Goal: Transaction & Acquisition: Purchase product/service

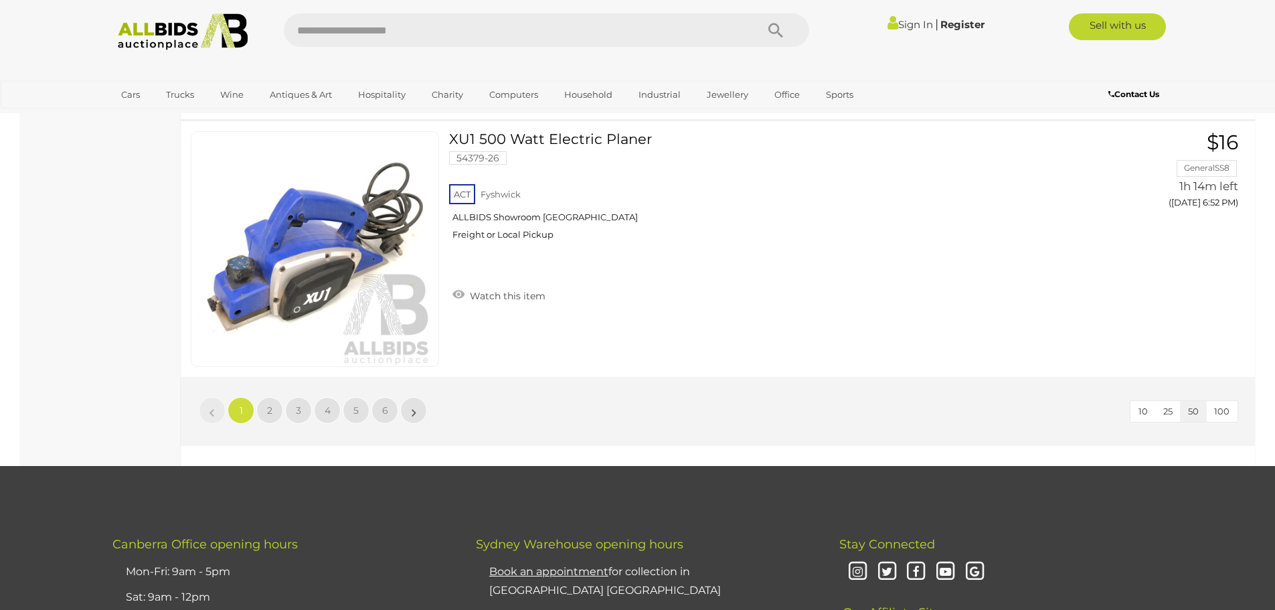
scroll to position [12788, 0]
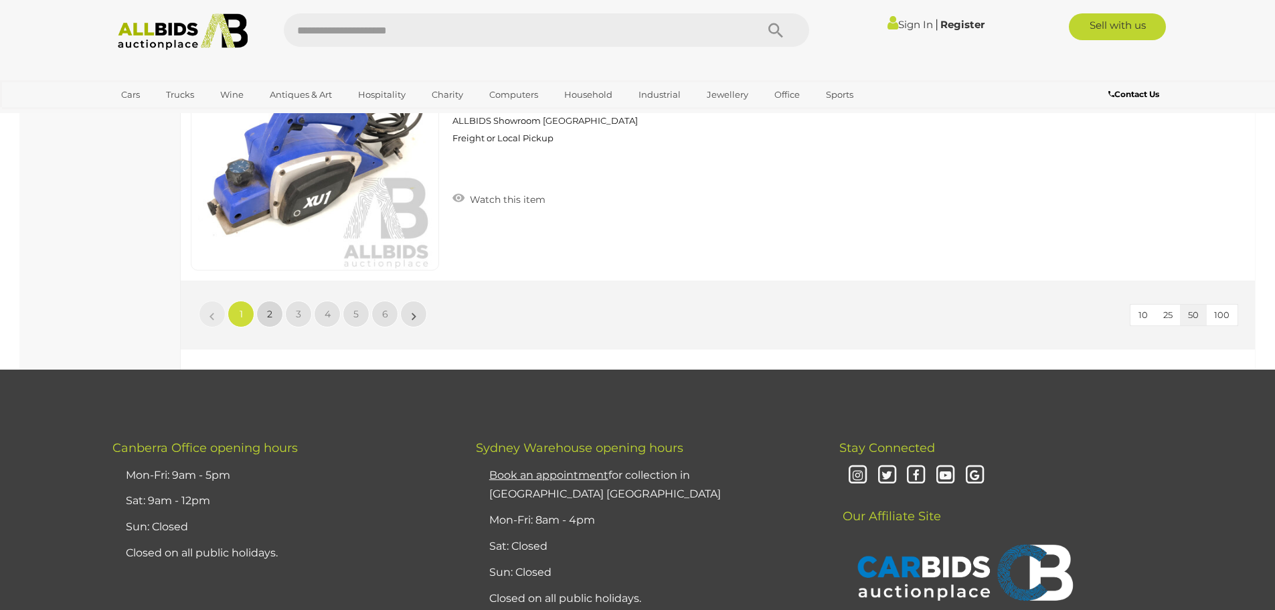
click at [271, 307] on link "2" at bounding box center [269, 314] width 27 height 27
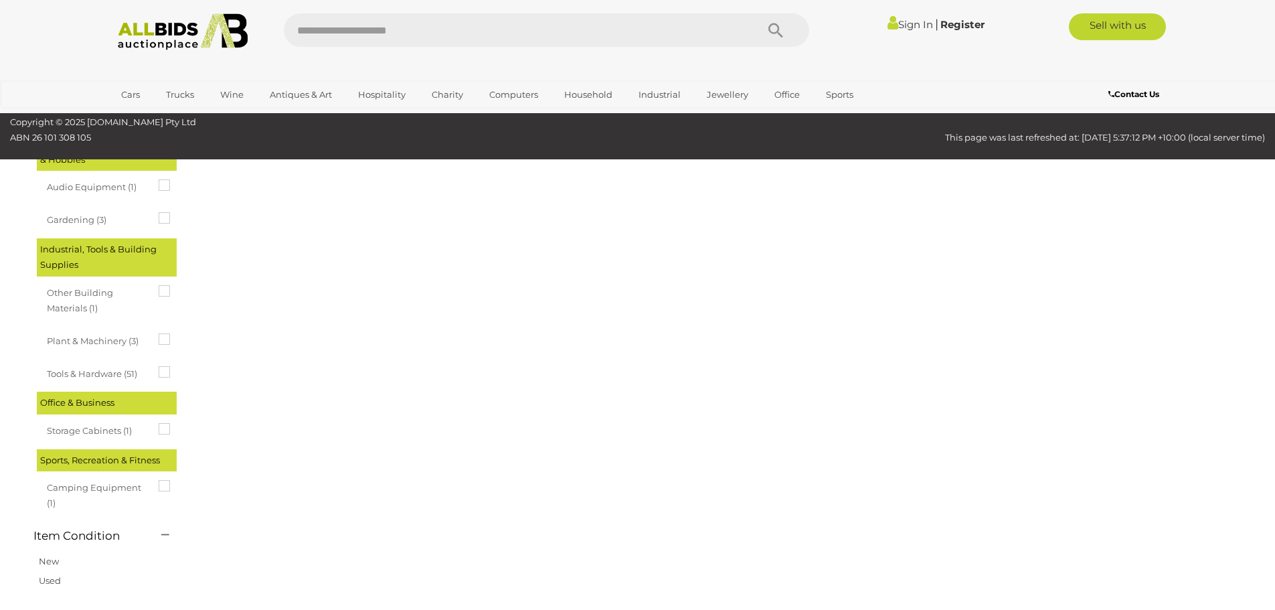
scroll to position [46, 0]
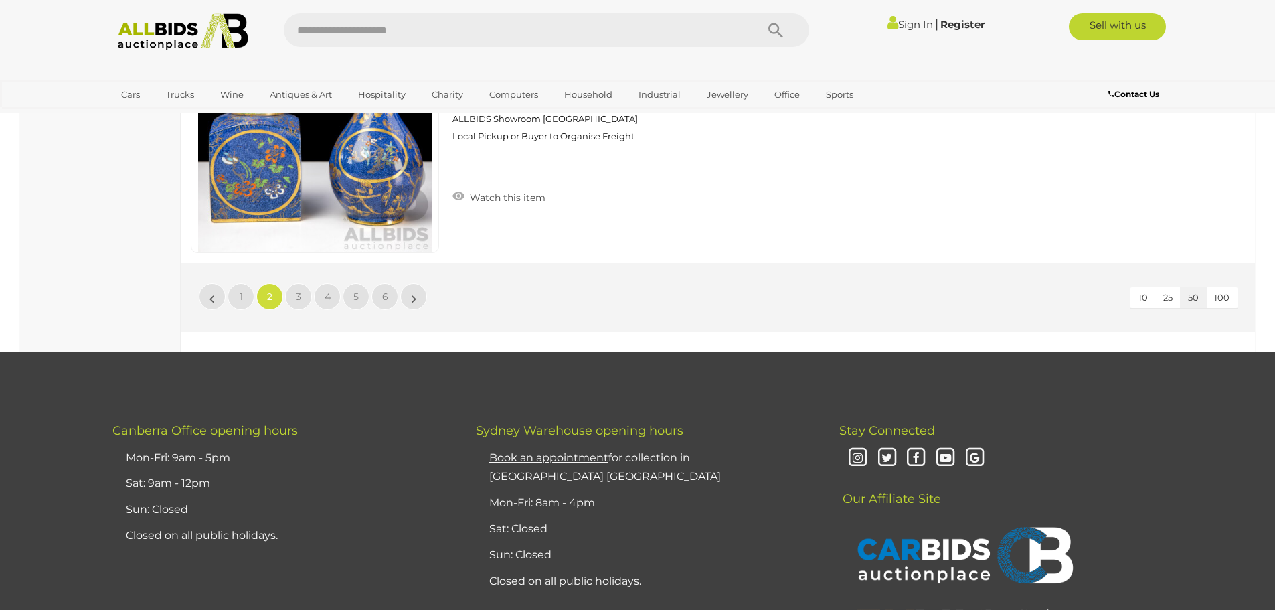
scroll to position [12834, 0]
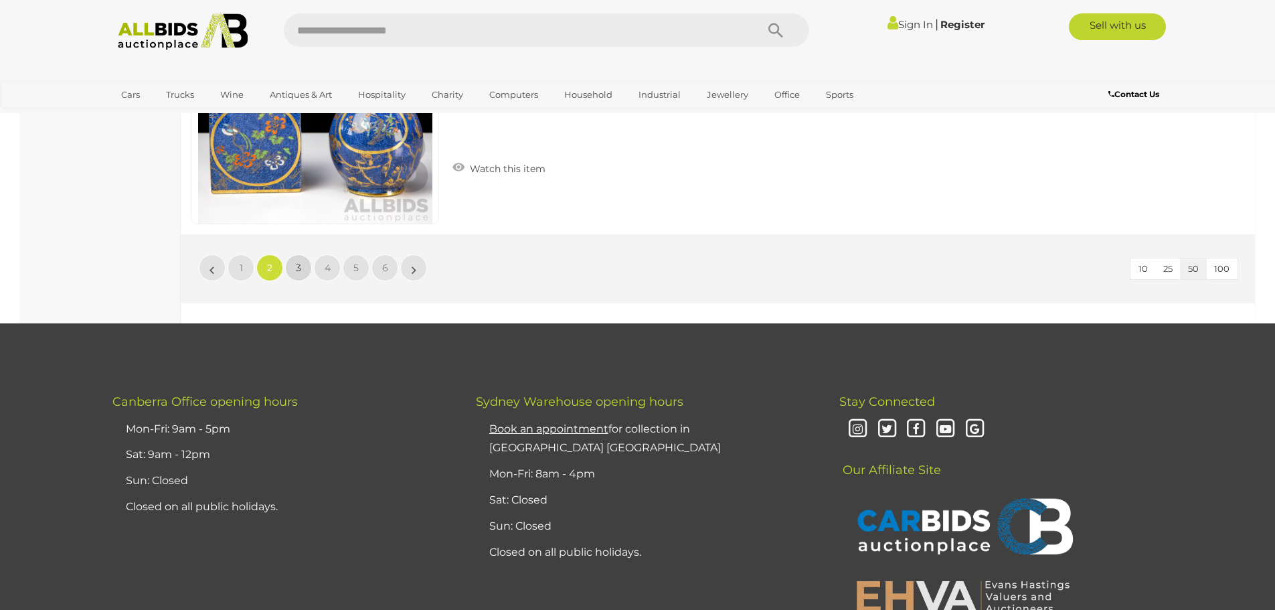
click at [299, 262] on span "3" at bounding box center [298, 268] width 5 height 12
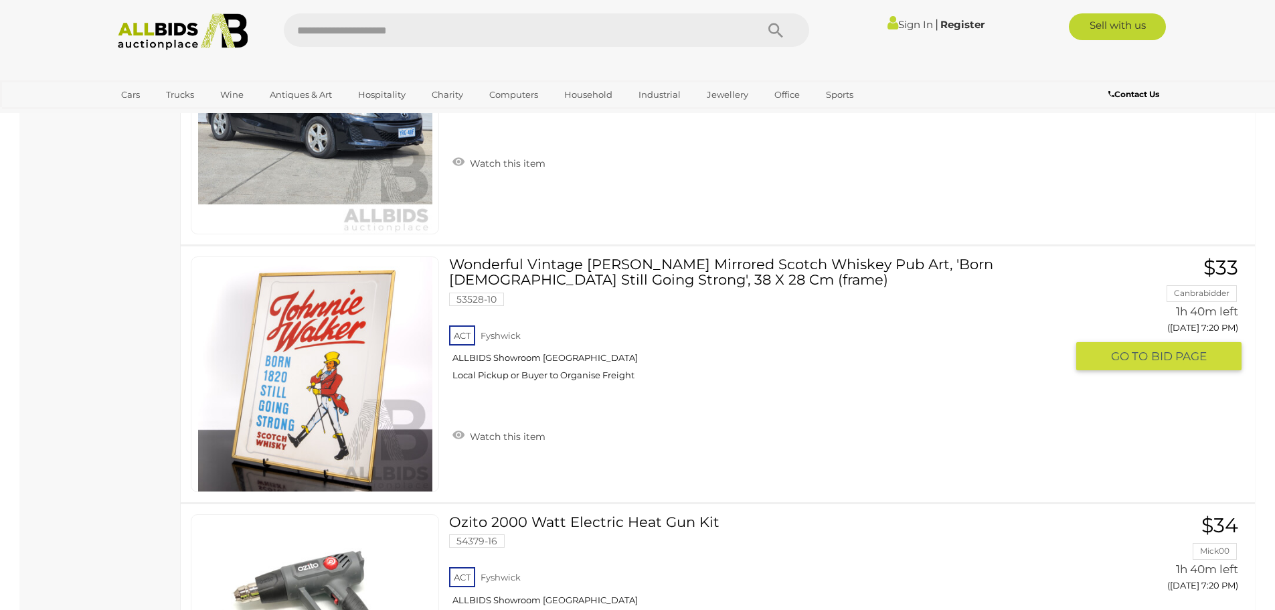
scroll to position [11562, 0]
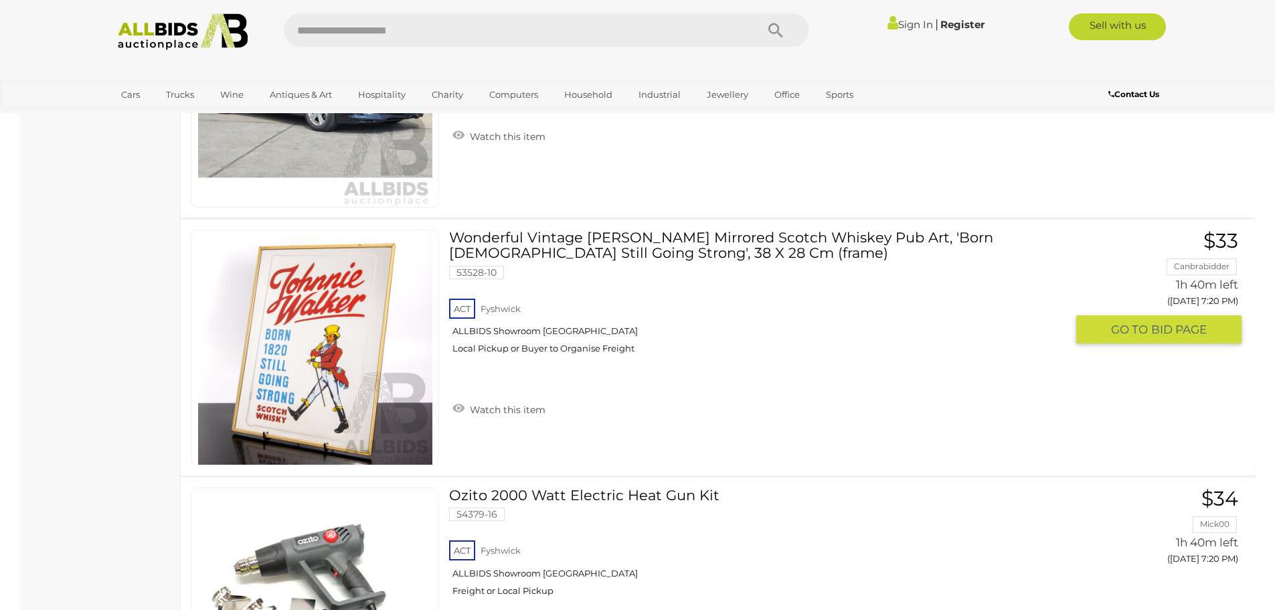
click at [297, 335] on link at bounding box center [315, 348] width 248 height 236
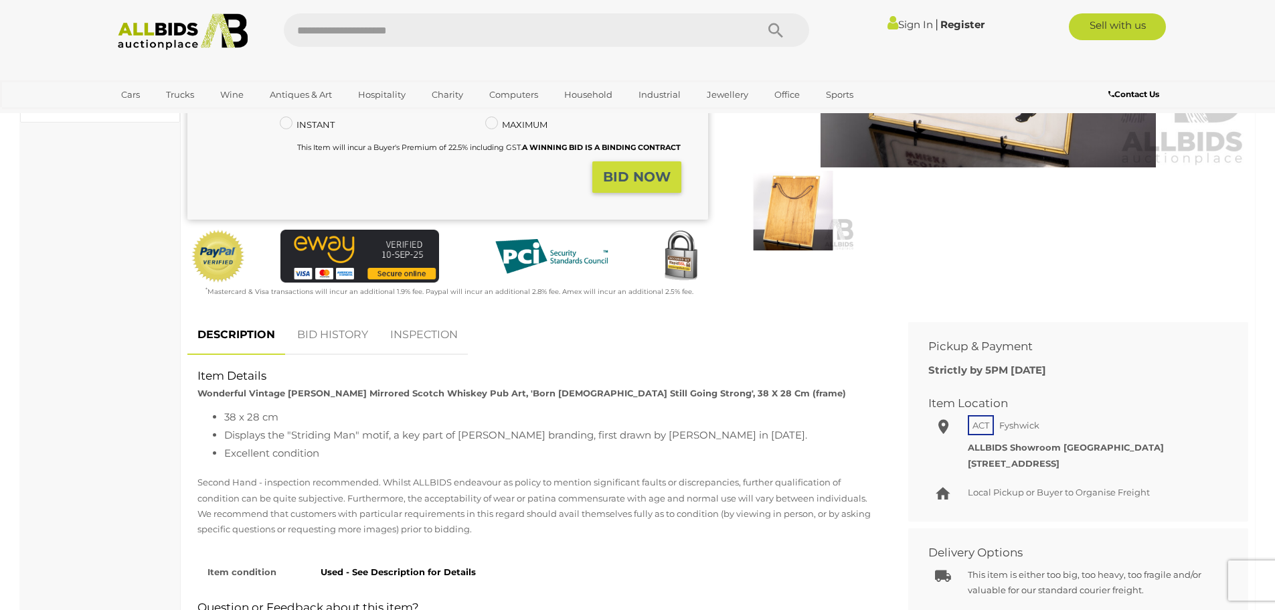
scroll to position [335, 0]
click at [343, 316] on link "BID HISTORY" at bounding box center [332, 336] width 91 height 40
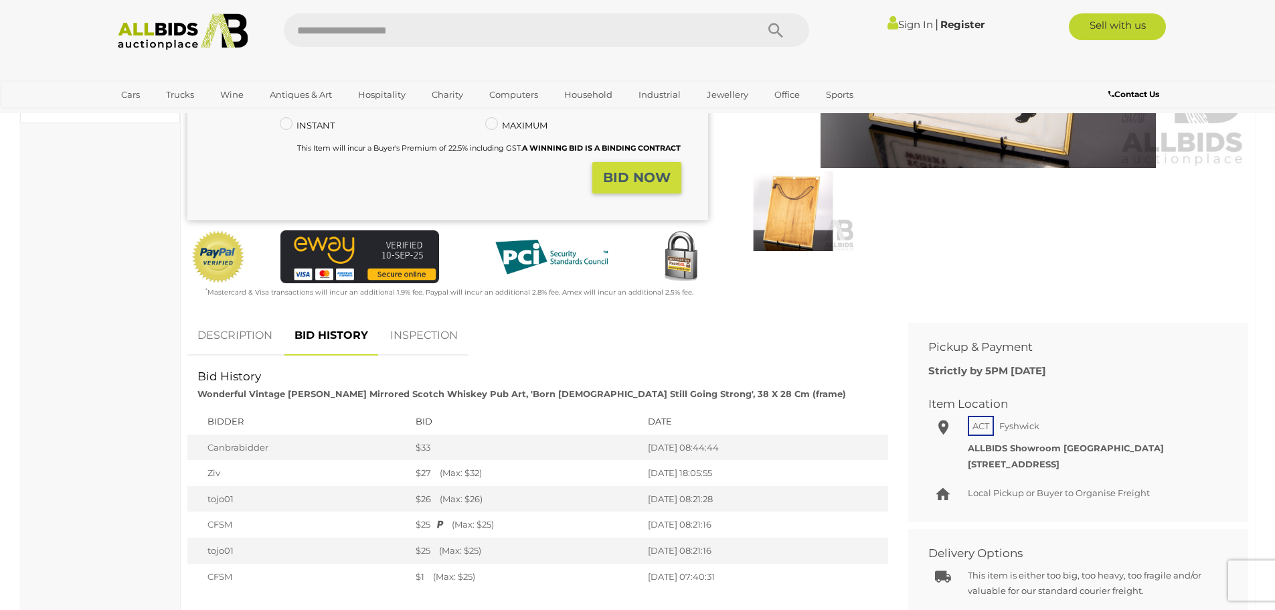
click at [785, 210] on img at bounding box center [793, 211] width 123 height 80
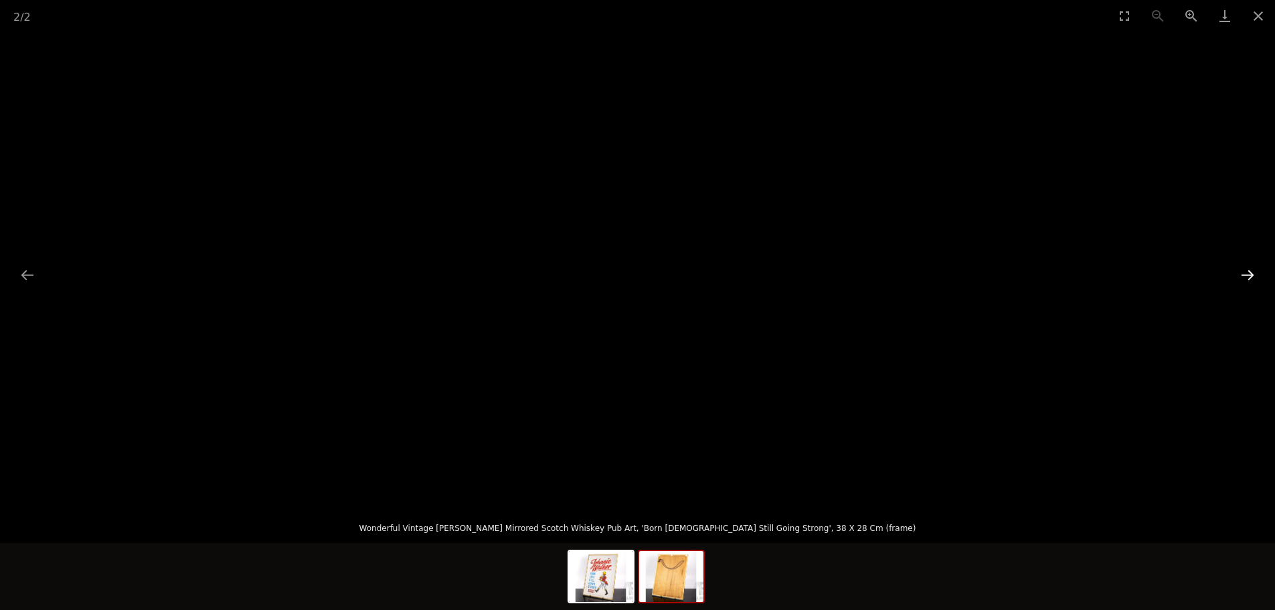
click at [1250, 274] on button "Next slide" at bounding box center [1248, 275] width 28 height 26
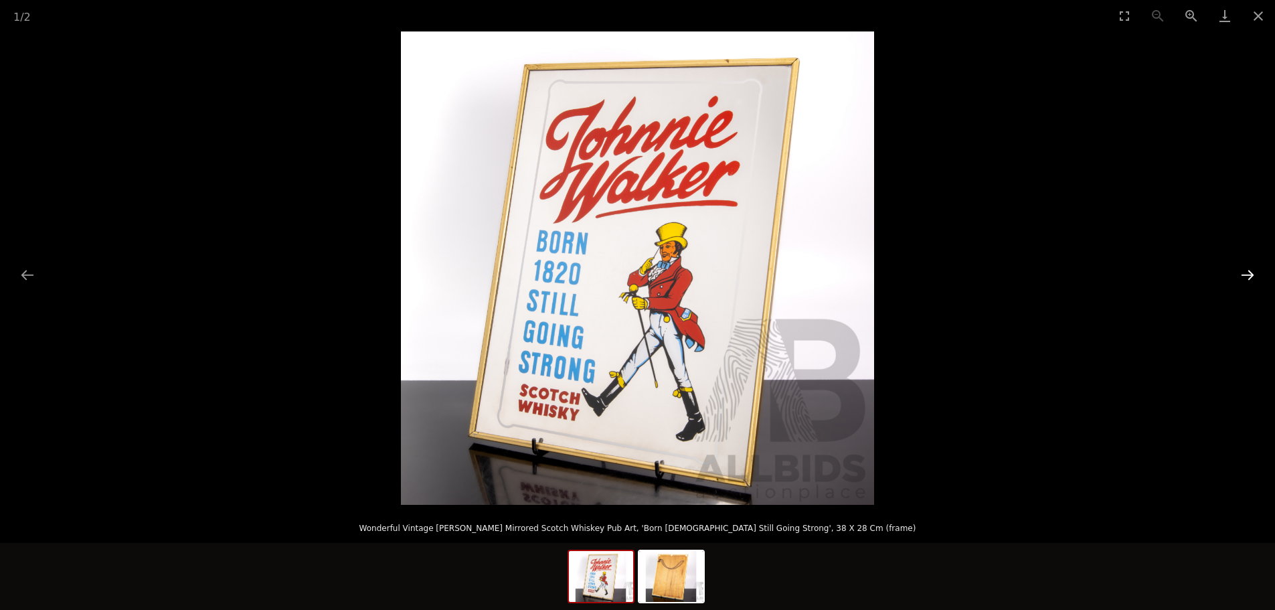
click at [1248, 271] on button "Next slide" at bounding box center [1248, 275] width 28 height 26
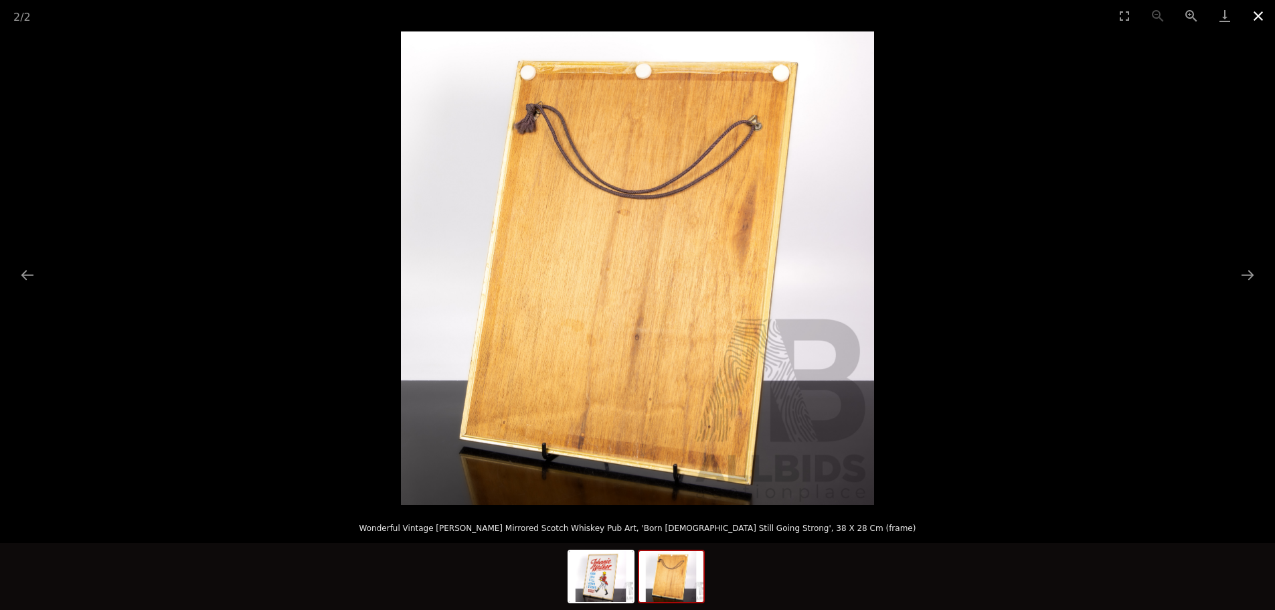
click at [1257, 11] on button "Close gallery" at bounding box center [1258, 15] width 33 height 31
